Goal: Task Accomplishment & Management: Manage account settings

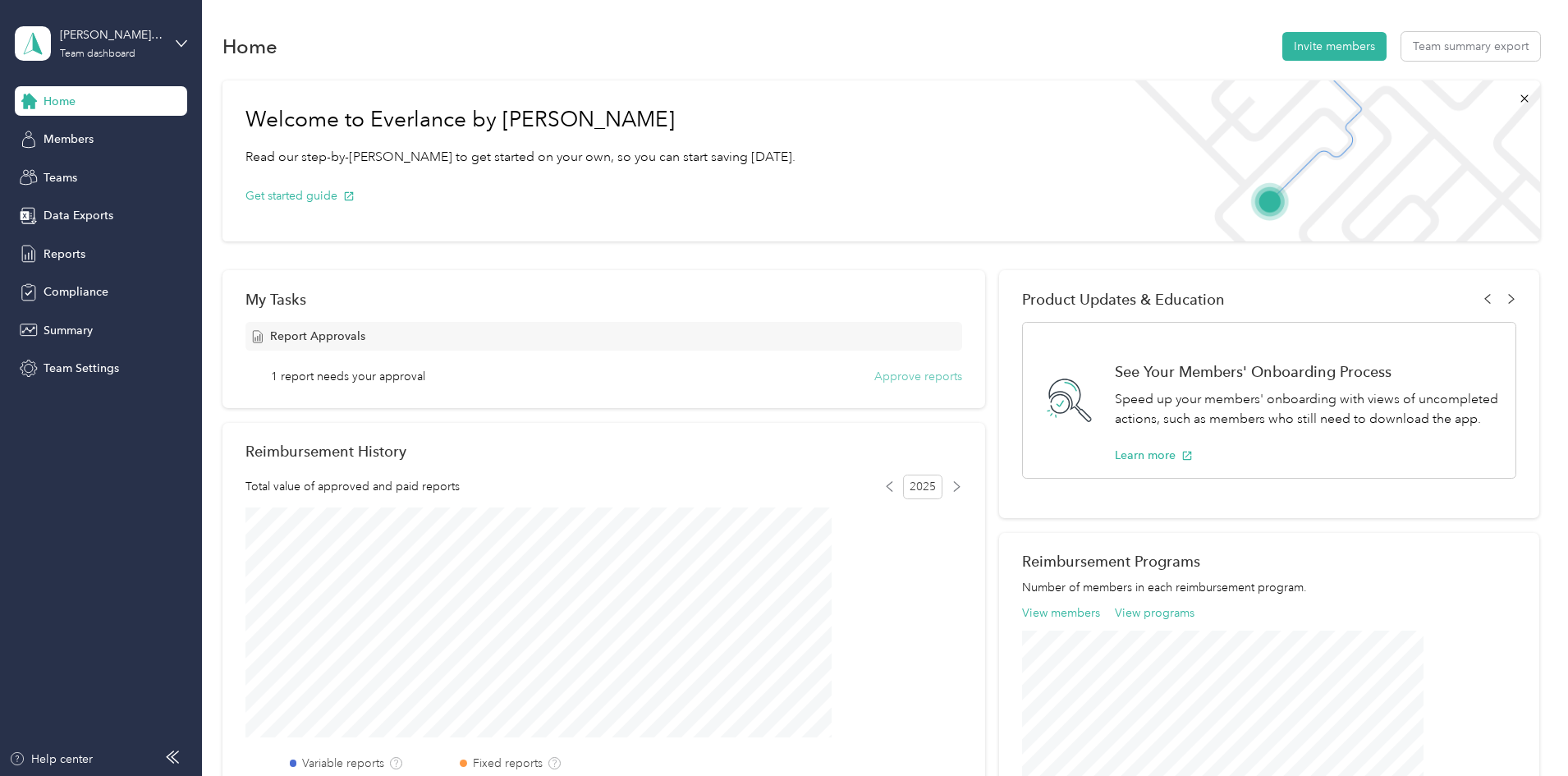
click at [875, 376] on button "Approve reports" at bounding box center [918, 376] width 88 height 17
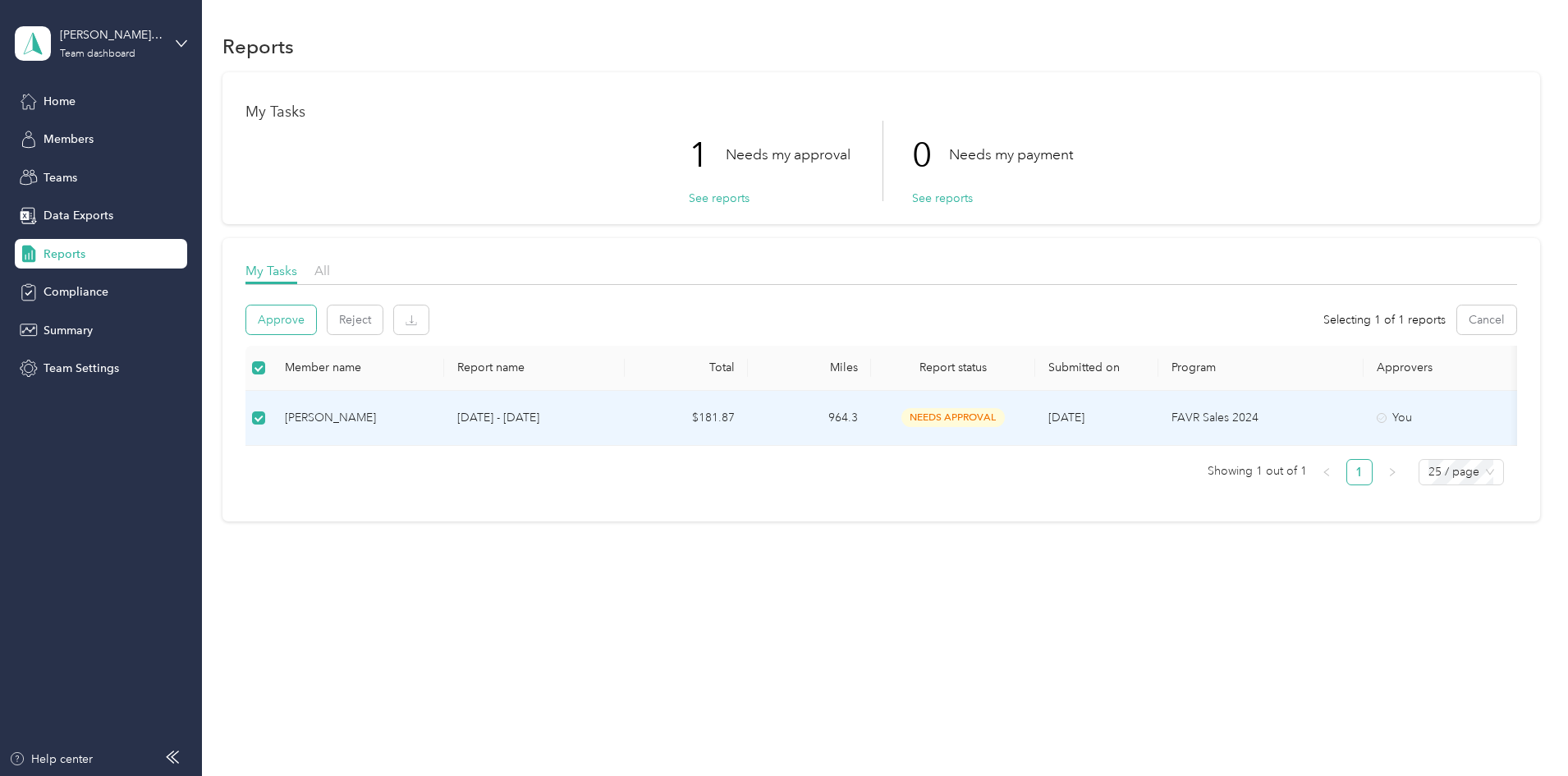
click at [316, 323] on button "Approve" at bounding box center [281, 320] width 69 height 29
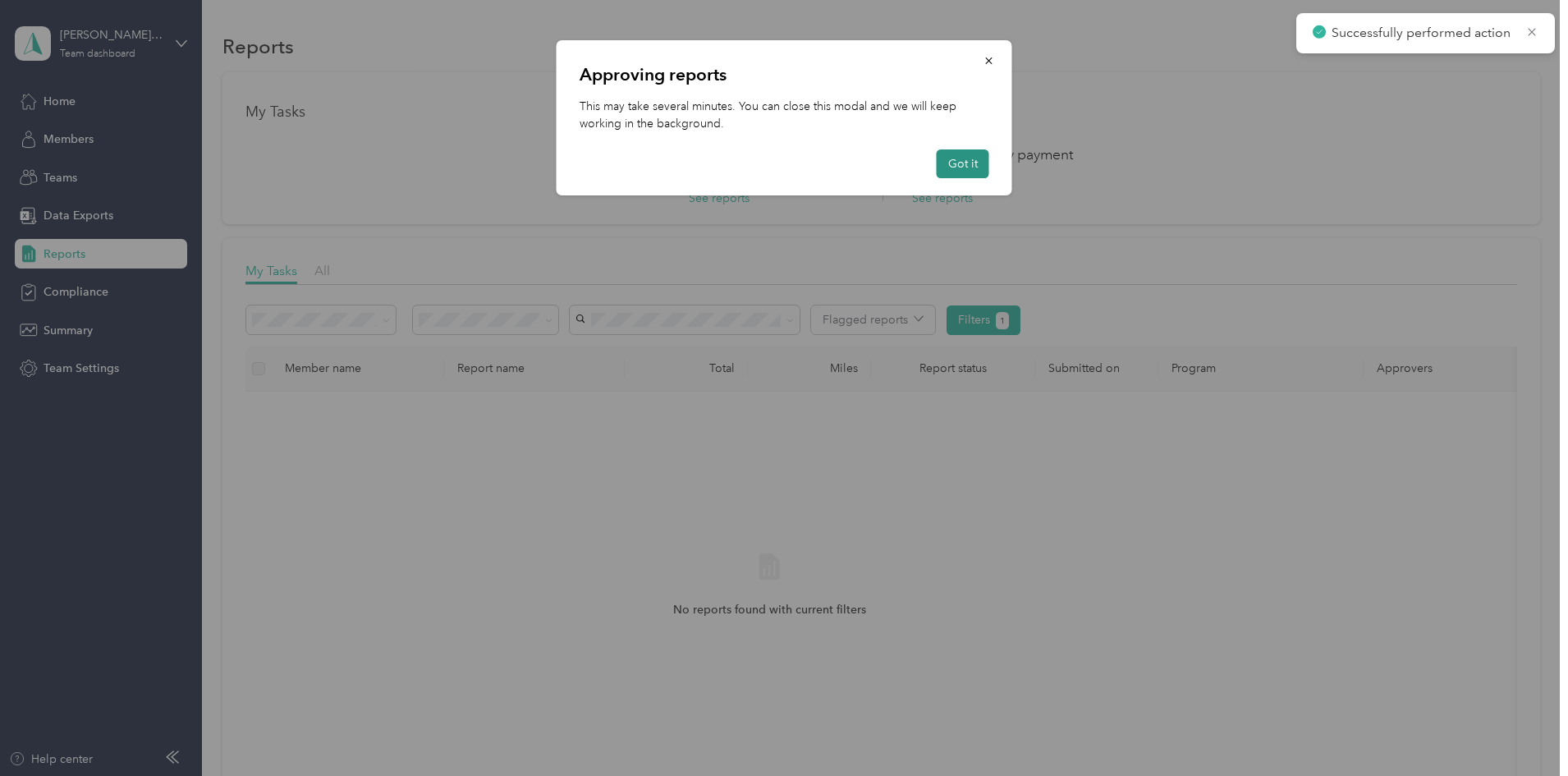
click at [946, 163] on button "Got it" at bounding box center [963, 164] width 53 height 29
